Goal: Transaction & Acquisition: Purchase product/service

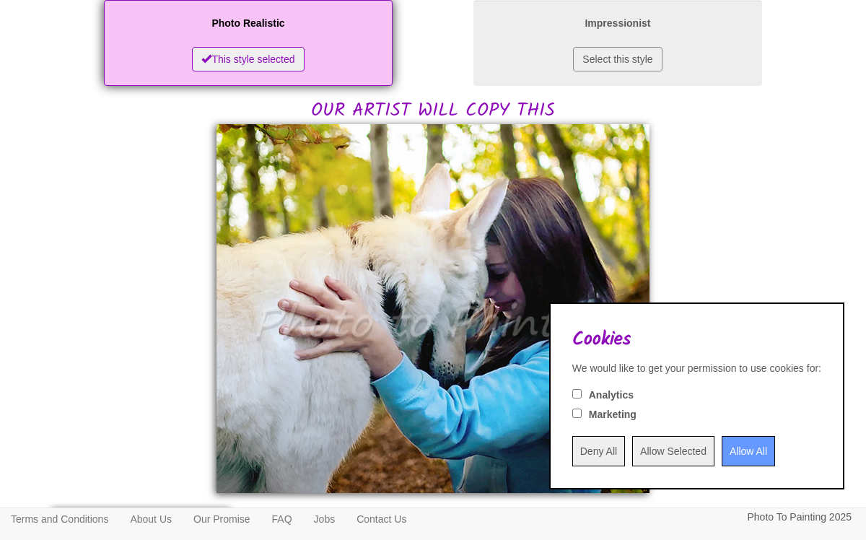
scroll to position [280, 0]
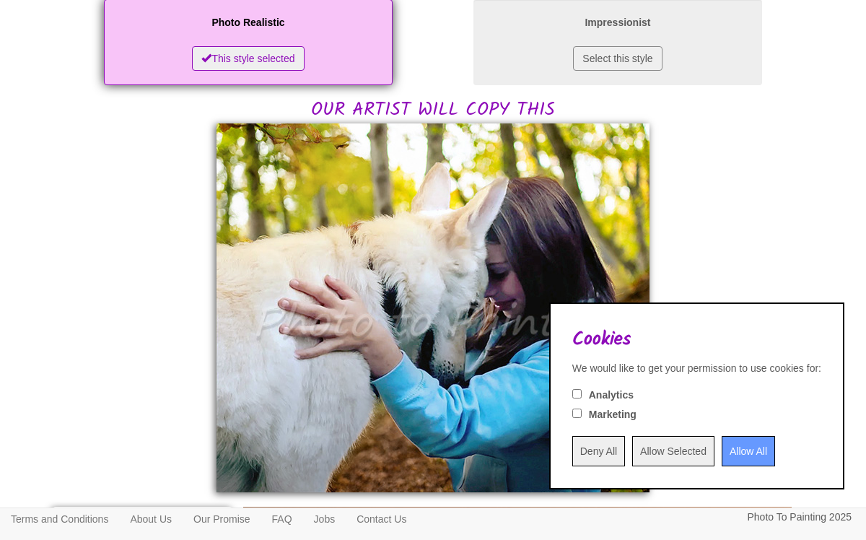
click at [728, 455] on input "Allow All" at bounding box center [748, 451] width 53 height 30
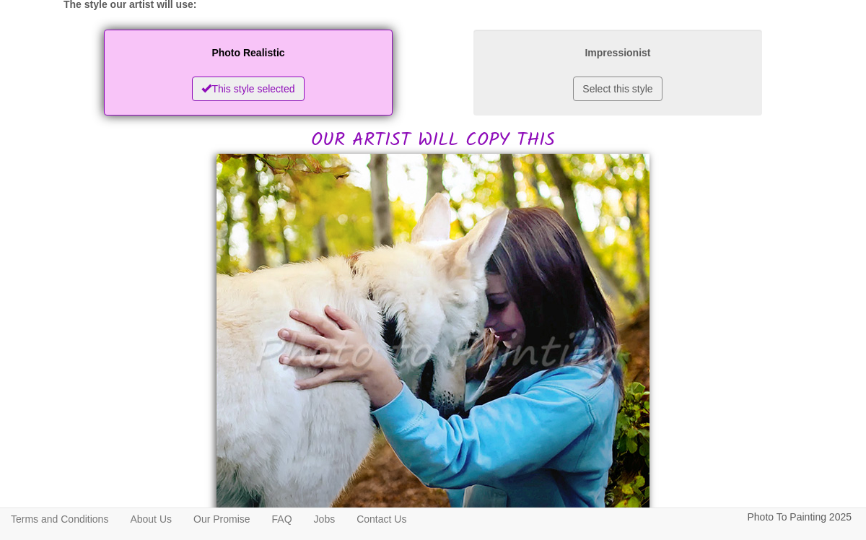
scroll to position [336, 0]
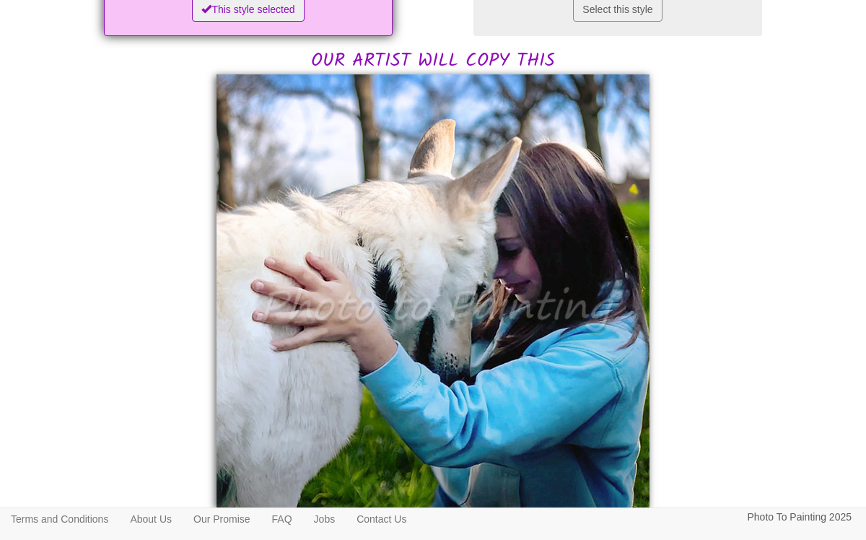
scroll to position [336, 0]
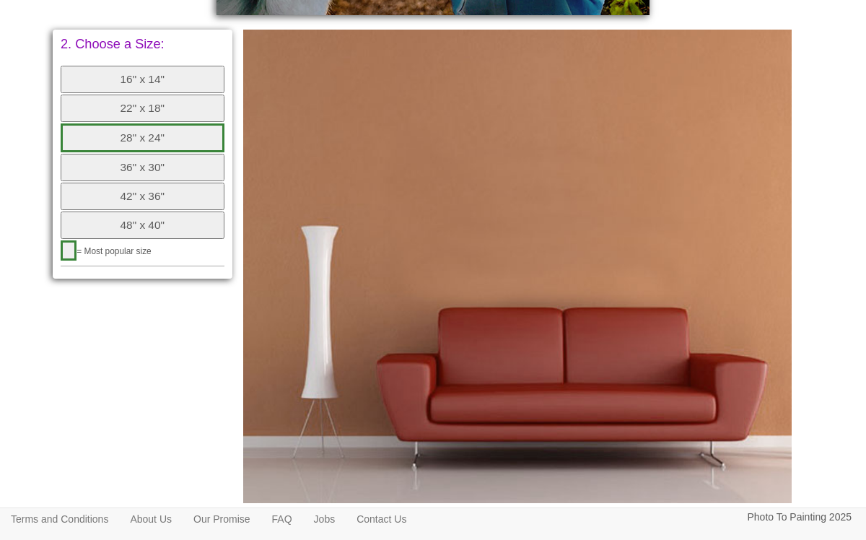
scroll to position [712, 0]
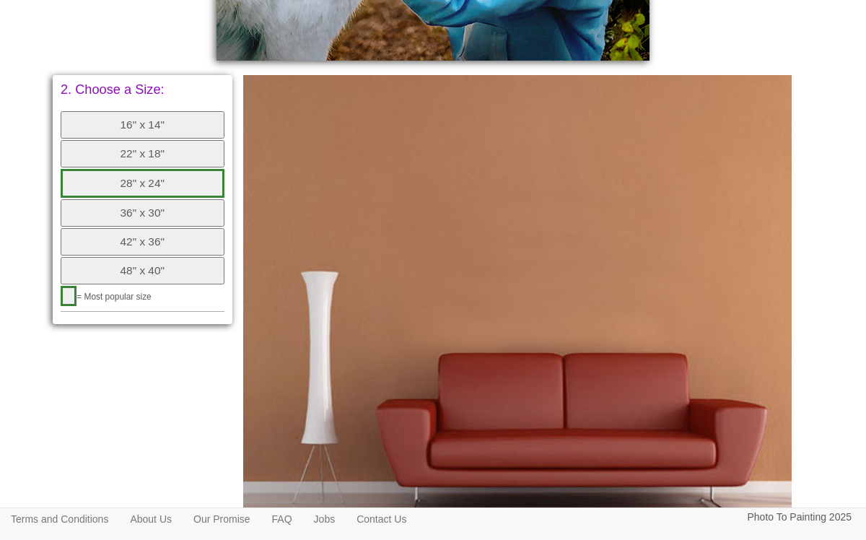
click at [136, 159] on button "22" x 18"" at bounding box center [143, 153] width 164 height 27
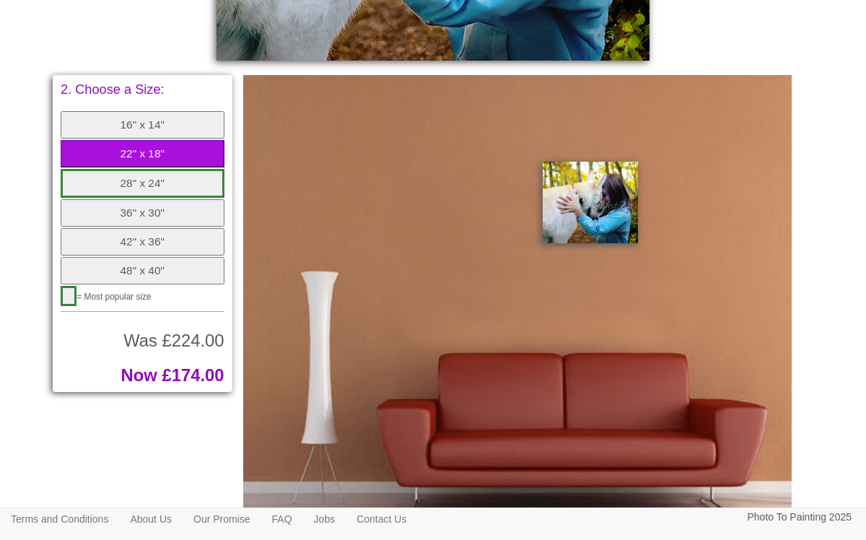
click at [147, 179] on button "28" x 24"" at bounding box center [143, 183] width 164 height 29
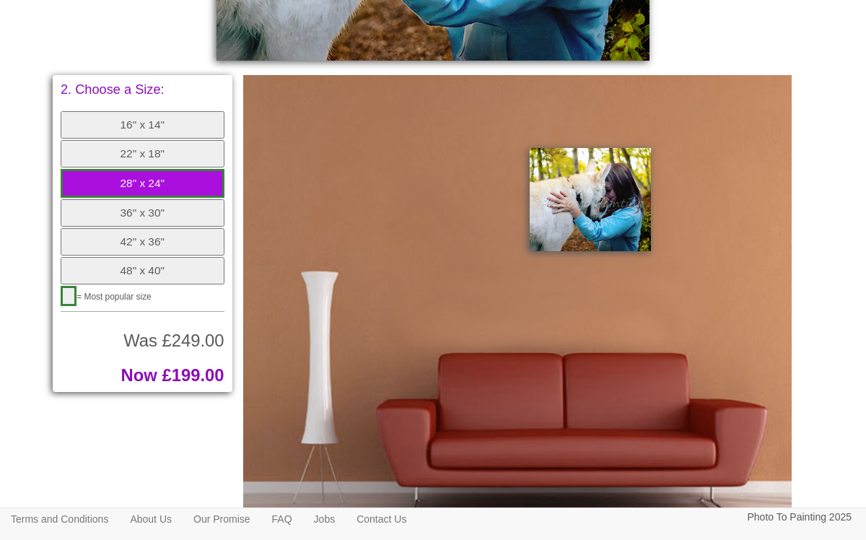
click at [147, 205] on button "36" x 30"" at bounding box center [143, 212] width 164 height 27
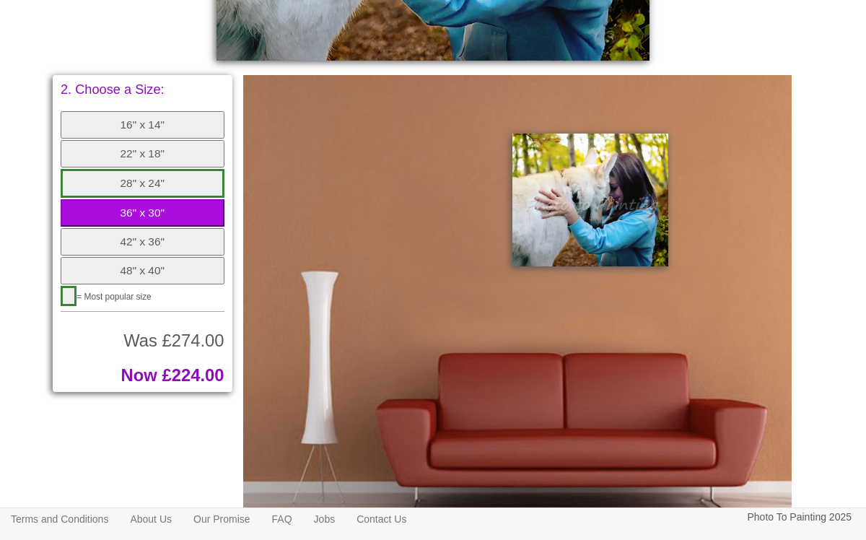
click at [152, 181] on button "28" x 24"" at bounding box center [143, 183] width 164 height 29
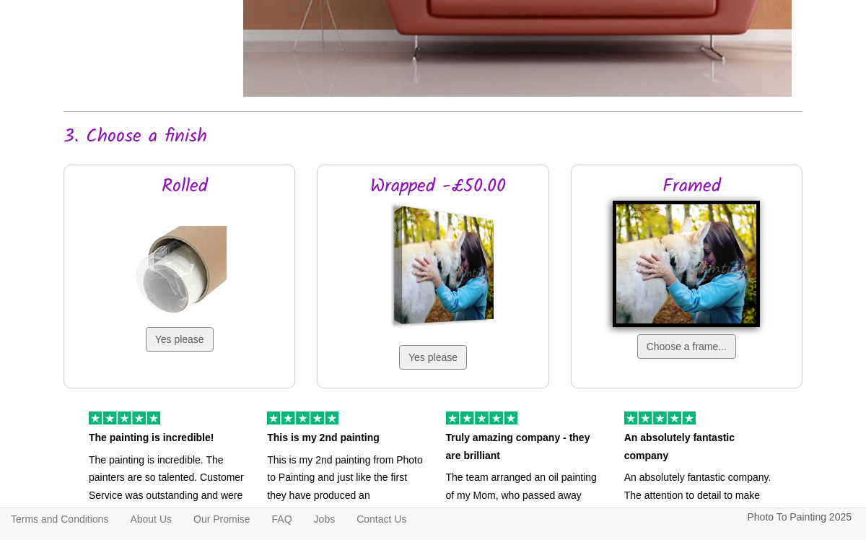
scroll to position [1170, 0]
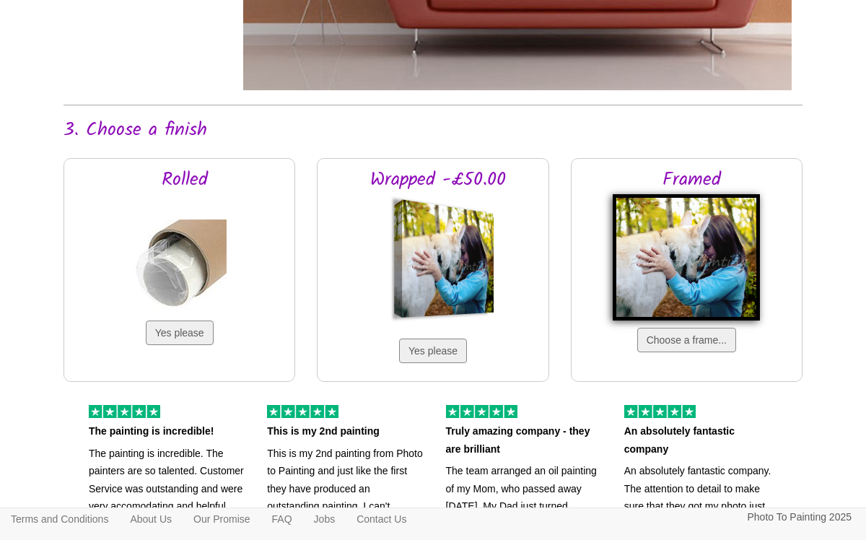
click at [702, 266] on img at bounding box center [686, 257] width 147 height 126
click at [695, 346] on button "Choose a frame..." at bounding box center [686, 340] width 99 height 25
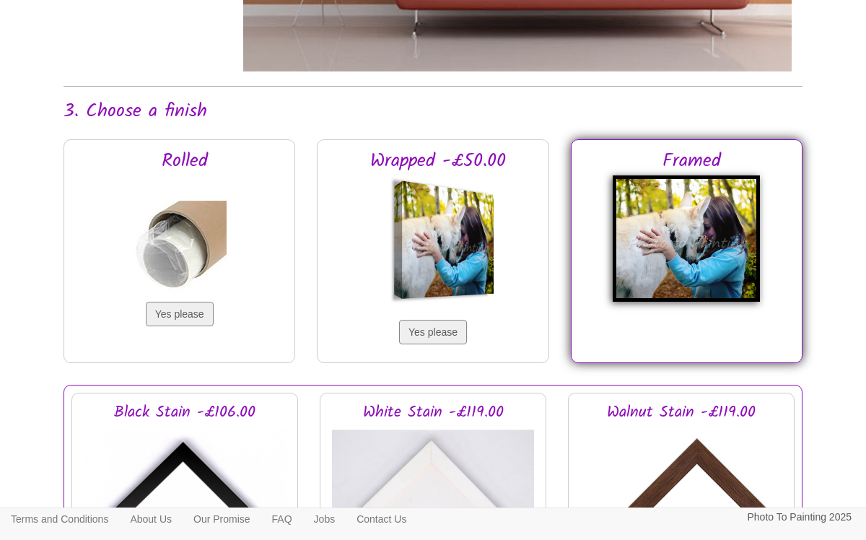
scroll to position [1191, 0]
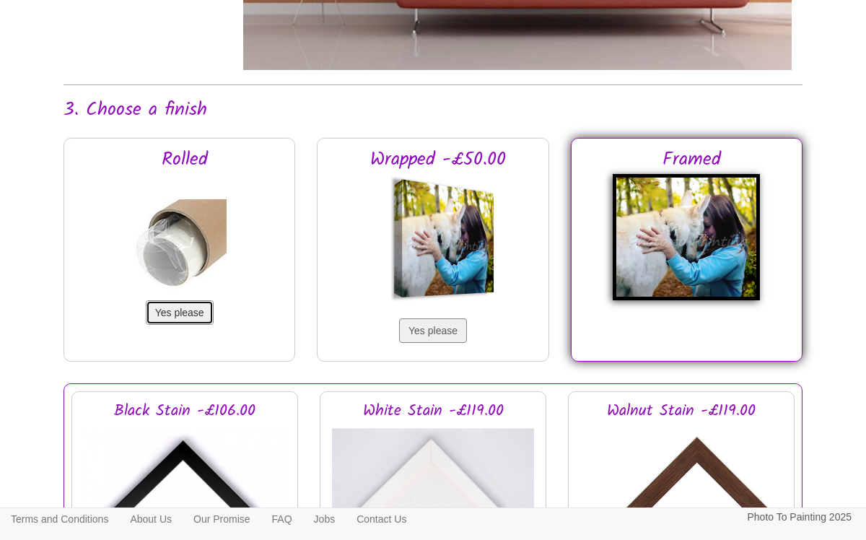
click at [196, 311] on button "Yes please" at bounding box center [180, 312] width 68 height 25
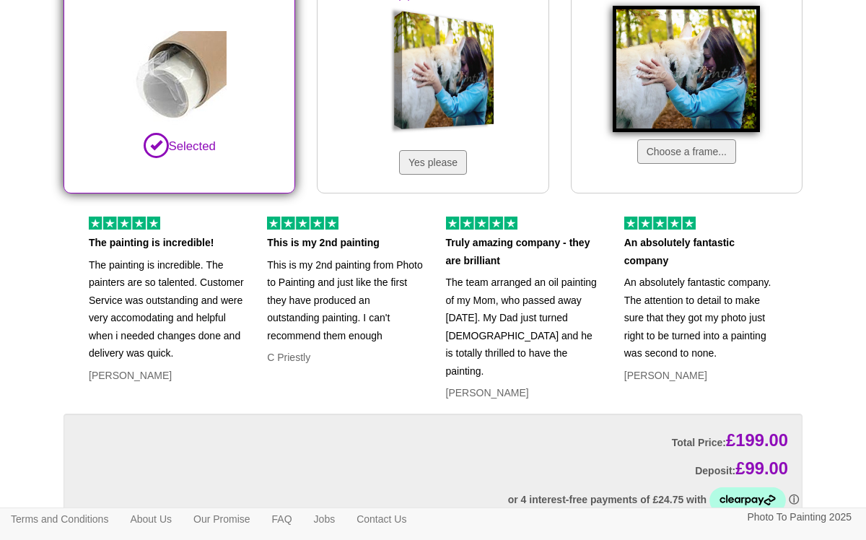
scroll to position [1428, 0]
